Goal: Task Accomplishment & Management: Manage account settings

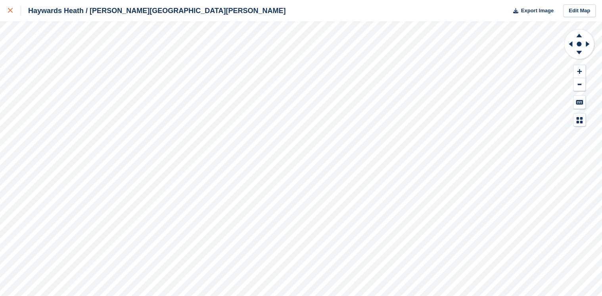
click at [13, 10] on div at bounding box center [14, 11] width 13 height 10
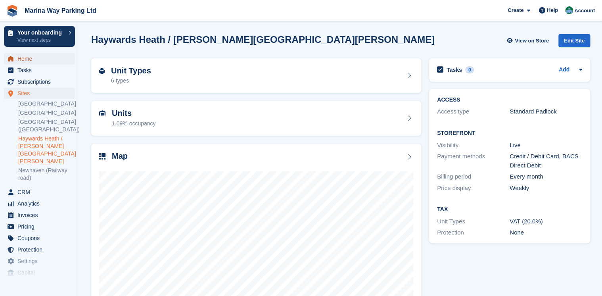
click at [28, 63] on span "Home" at bounding box center [41, 58] width 48 height 11
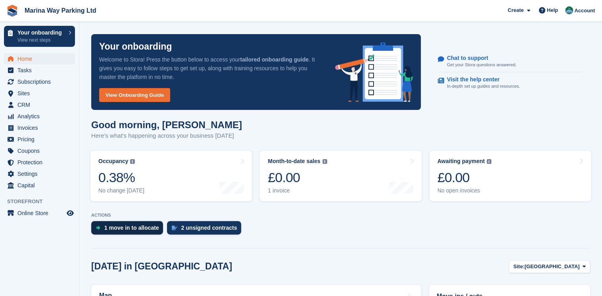
click at [122, 228] on div "1 move in to allocate" at bounding box center [131, 228] width 55 height 6
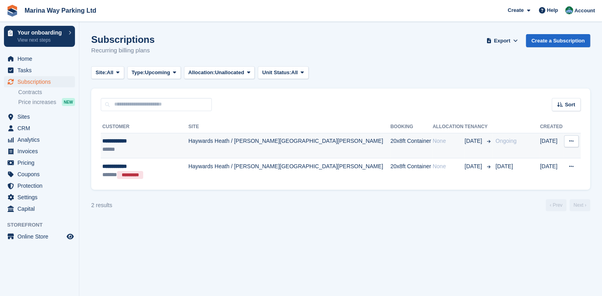
click at [574, 142] on button at bounding box center [571, 141] width 15 height 12
click at [201, 143] on td "Haywards Heath / [PERSON_NAME][GEOGRAPHIC_DATA][PERSON_NAME]" at bounding box center [289, 145] width 202 height 25
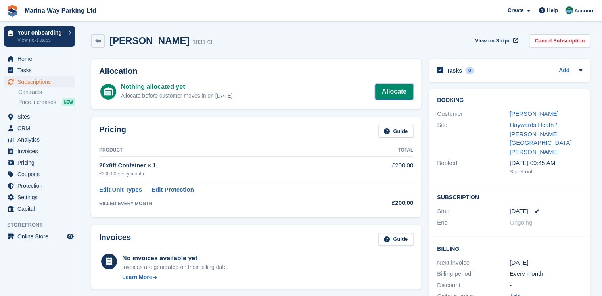
click at [398, 89] on link "Allocate" at bounding box center [394, 92] width 38 height 16
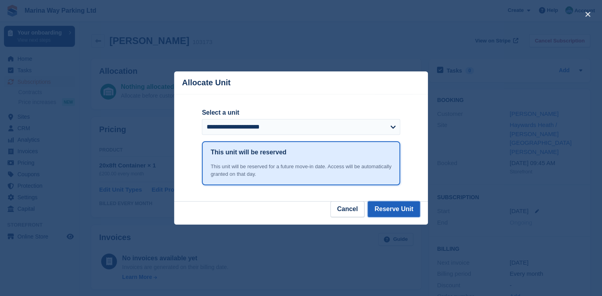
click at [395, 210] on button "Reserve Unit" at bounding box center [394, 209] width 52 height 16
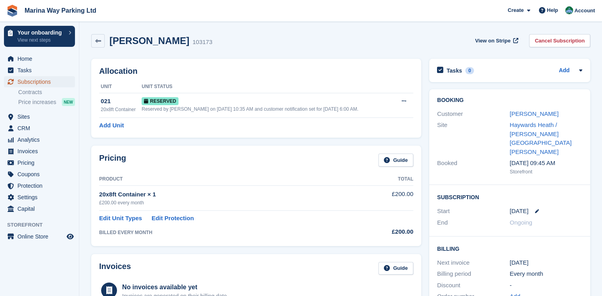
click at [31, 83] on span "Subscriptions" at bounding box center [41, 81] width 48 height 11
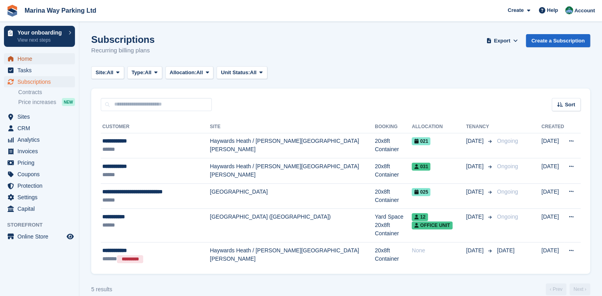
click at [29, 57] on span "Home" at bounding box center [41, 58] width 48 height 11
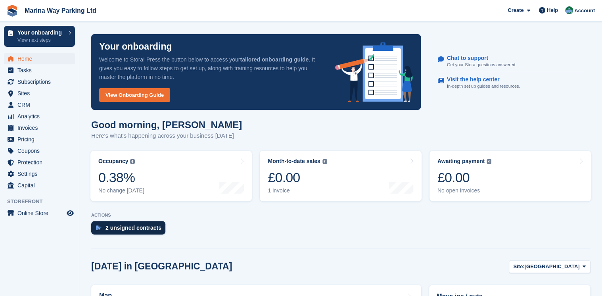
click at [127, 229] on div "2 unsigned contracts" at bounding box center [134, 228] width 56 height 6
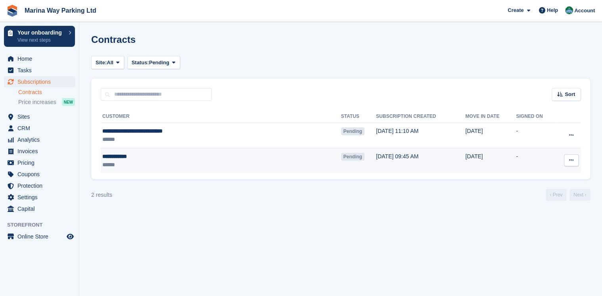
click at [376, 157] on td "[DATE] 09:45 AM" at bounding box center [420, 160] width 89 height 25
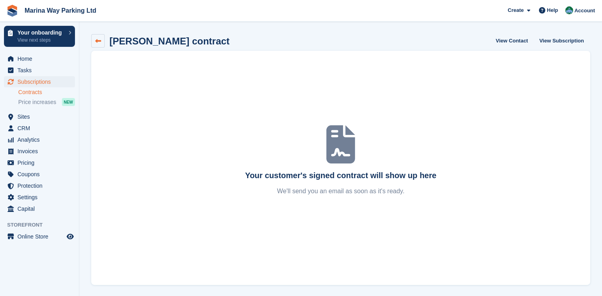
click at [100, 42] on icon at bounding box center [98, 41] width 6 height 6
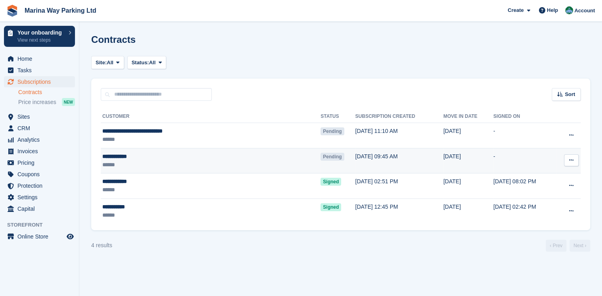
click at [119, 159] on div "**********" at bounding box center [176, 156] width 148 height 8
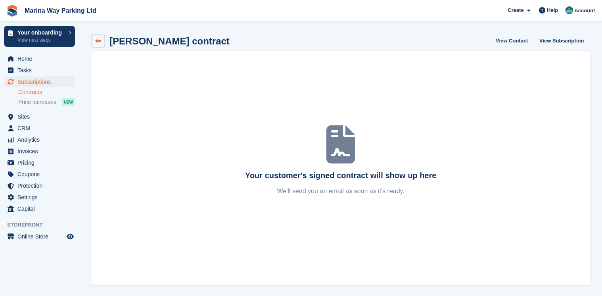
click at [97, 36] on link at bounding box center [97, 40] width 13 height 13
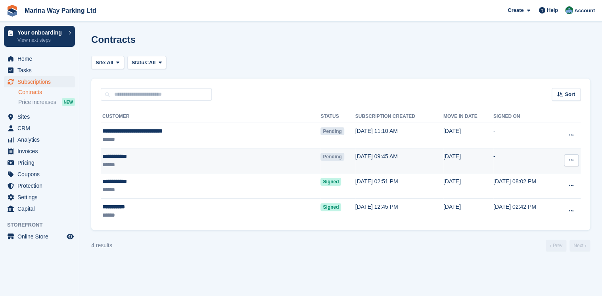
click at [576, 160] on button at bounding box center [571, 160] width 15 height 12
click at [525, 177] on p "View contact" at bounding box center [540, 176] width 69 height 10
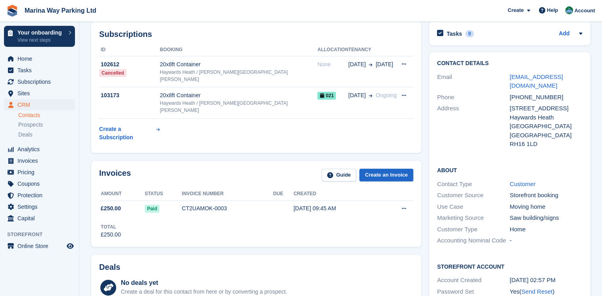
scroll to position [127, 0]
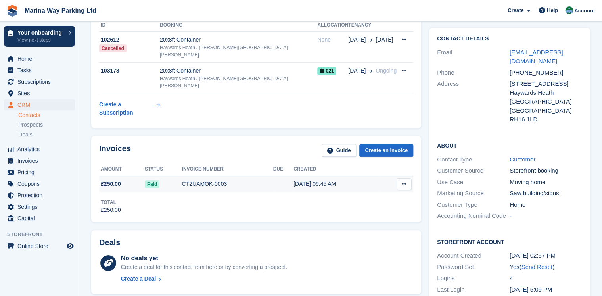
click at [404, 181] on icon at bounding box center [404, 183] width 4 height 5
click at [235, 144] on div "Invoices Guide Create an Invoice" at bounding box center [256, 153] width 314 height 18
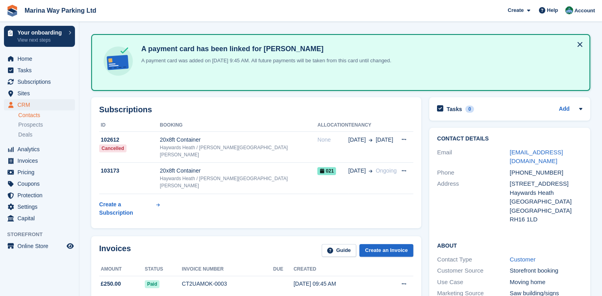
scroll to position [0, 0]
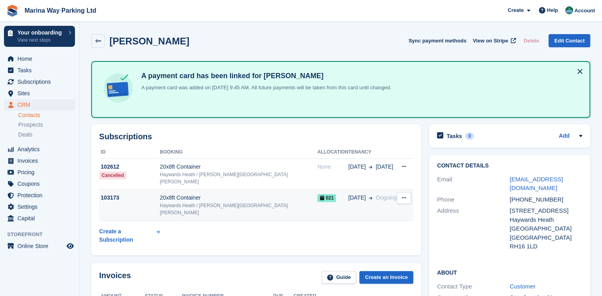
click at [403, 195] on icon at bounding box center [404, 197] width 4 height 5
click at [227, 194] on div "20x8ft Container" at bounding box center [239, 198] width 158 height 8
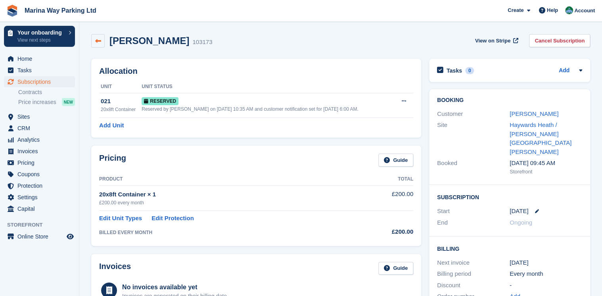
click at [99, 41] on icon at bounding box center [98, 41] width 6 height 6
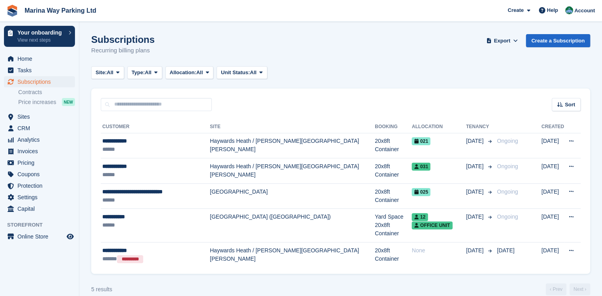
click at [323, 35] on div "Subscriptions Recurring billing plans Export Export Subscriptions Export a CSV …" at bounding box center [340, 49] width 499 height 31
